Goal: Find specific page/section: Find specific page/section

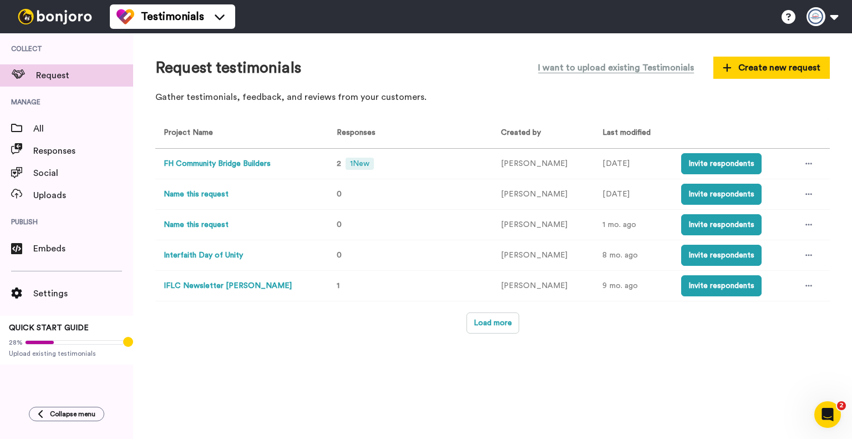
click at [236, 168] on button "FH Community Bridge Builders" at bounding box center [217, 164] width 107 height 12
